Goal: Communication & Community: Answer question/provide support

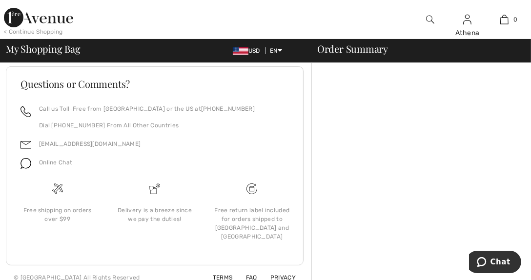
scroll to position [129, 0]
click at [483, 255] on button "Chat" at bounding box center [492, 261] width 55 height 22
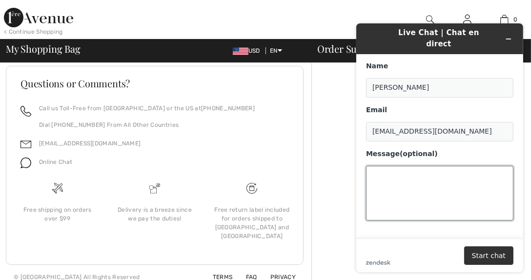
click at [380, 168] on textarea "Message (optional)" at bounding box center [438, 193] width 147 height 55
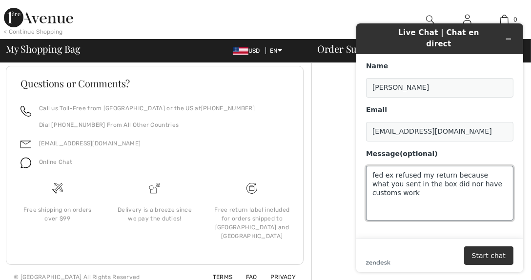
click at [440, 172] on textarea "fed ex refused my return because what you sent in the box did nor have customs …" at bounding box center [438, 193] width 147 height 55
type textarea "fed ex refused my return because what you sent in the box did not have customs …"
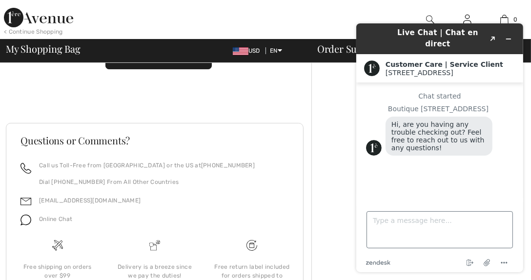
scroll to position [129, 0]
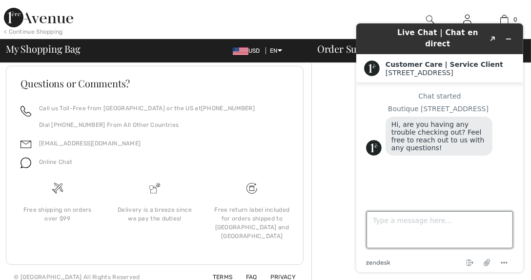
click at [395, 218] on textarea "Type a message here..." at bounding box center [439, 229] width 146 height 37
type textarea "m"
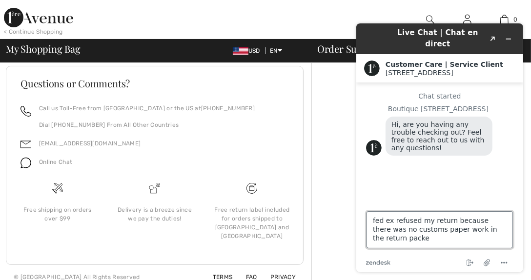
type textarea "fed ex refused my return because there was no customs paper work in the return …"
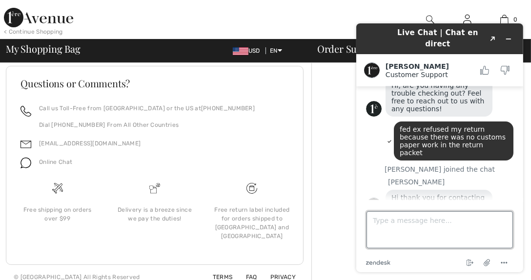
scroll to position [66, 0]
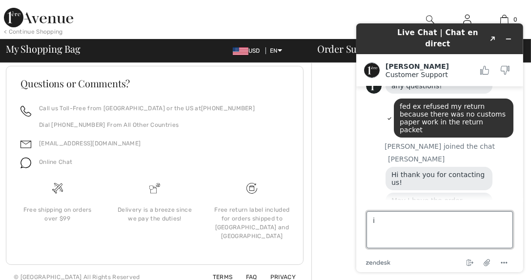
type textarea "i"
type textarea "hold while i try and find that"
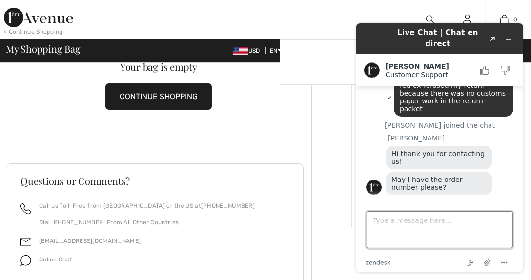
scroll to position [129, 0]
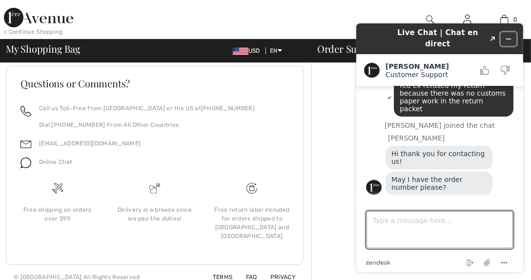
click at [505, 36] on icon "Minimize widget" at bounding box center [507, 39] width 7 height 7
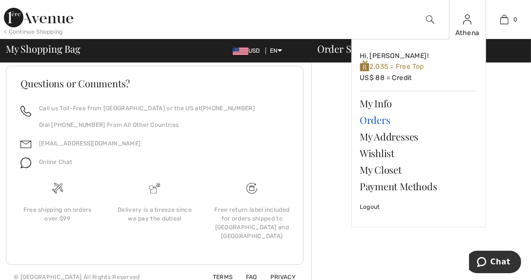
click at [373, 117] on link "Orders" at bounding box center [419, 120] width 118 height 17
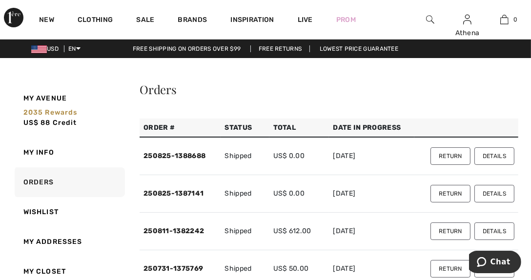
click at [496, 153] on button "Details" at bounding box center [494, 156] width 40 height 18
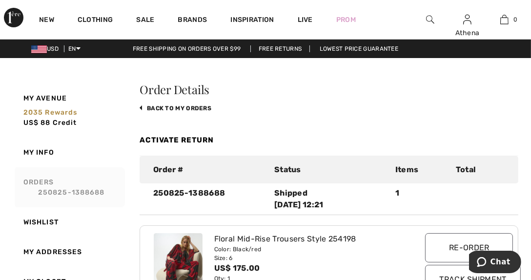
click at [42, 180] on link "Orders 250825-1388688" at bounding box center [69, 187] width 112 height 40
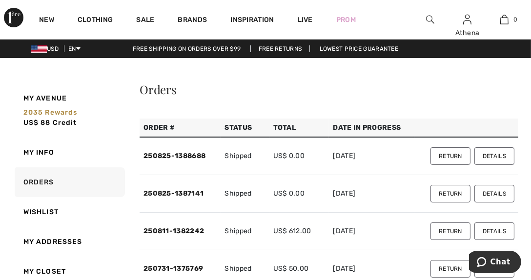
click at [482, 193] on button "Details" at bounding box center [494, 194] width 40 height 18
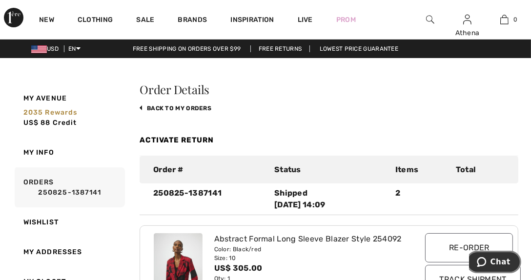
click at [496, 256] on button "Chat" at bounding box center [492, 261] width 55 height 22
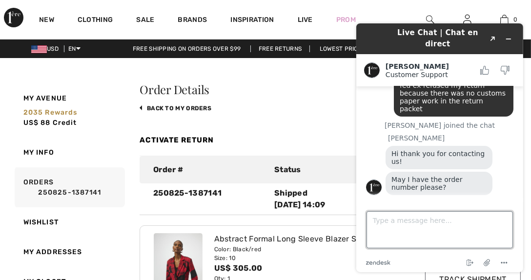
click at [381, 222] on textarea "Type a message here..." at bounding box center [439, 229] width 146 height 37
type textarea "250825-1388688 and 250825-1387141"
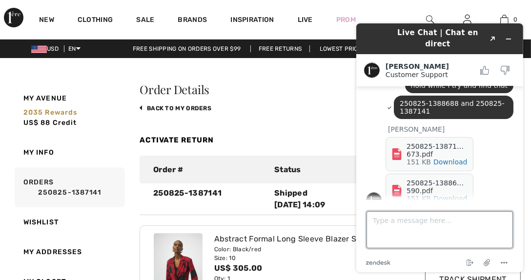
scroll to position [209, 0]
click at [429, 142] on div "250825-13871…673.pdf" at bounding box center [436, 150] width 61 height 16
click at [417, 179] on div "250825-13886…590.pdf" at bounding box center [436, 187] width 61 height 16
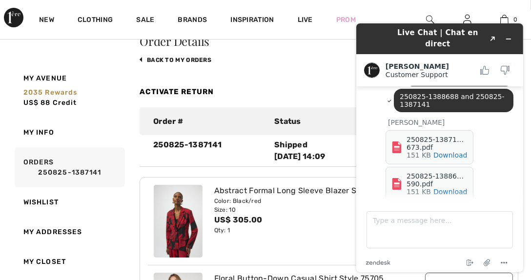
scroll to position [227, 0]
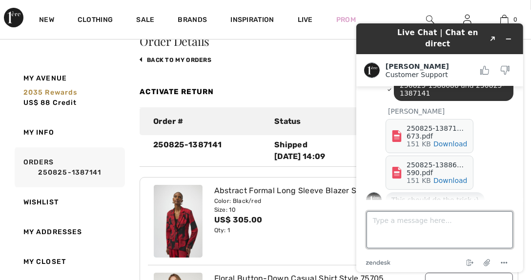
click at [381, 221] on textarea "Type a message here..." at bounding box center [439, 229] width 146 height 37
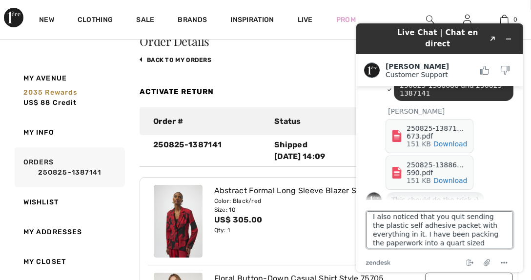
scroll to position [13, 0]
type textarea "I also noticed that you quit sending the plastic self adhesive packet with ever…"
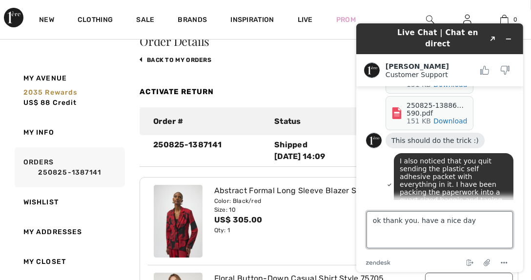
type textarea "ok thank you. have a nice day."
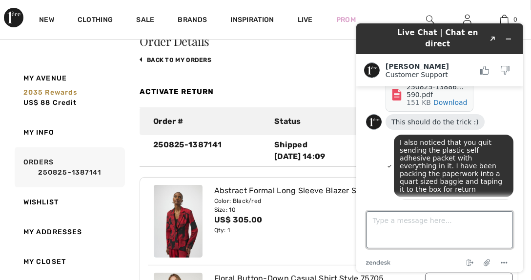
scroll to position [305, 0]
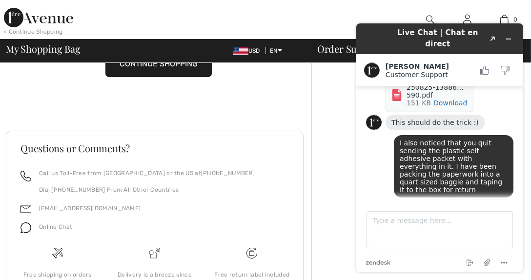
scroll to position [129, 0]
